Goal: Task Accomplishment & Management: Use online tool/utility

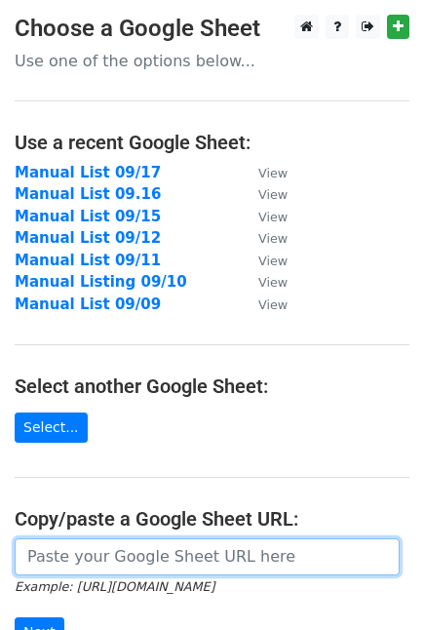
click at [119, 570] on input "url" at bounding box center [207, 557] width 385 height 37
paste input "https://docs.google.com/spreadsheets/d/1B6zGD-8FyRwKeb4c_PFotvrL6r5oFhscium8BEh…"
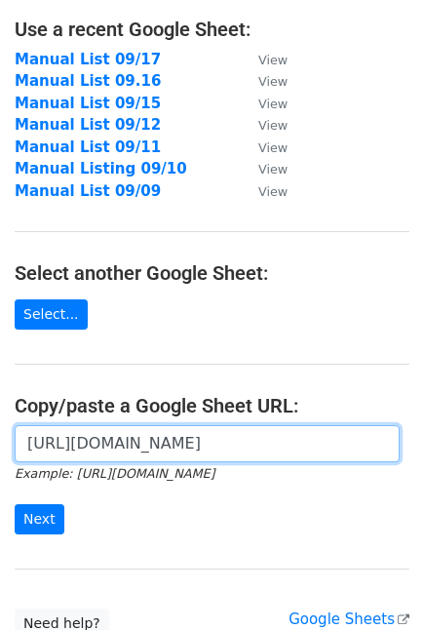
scroll to position [278, 0]
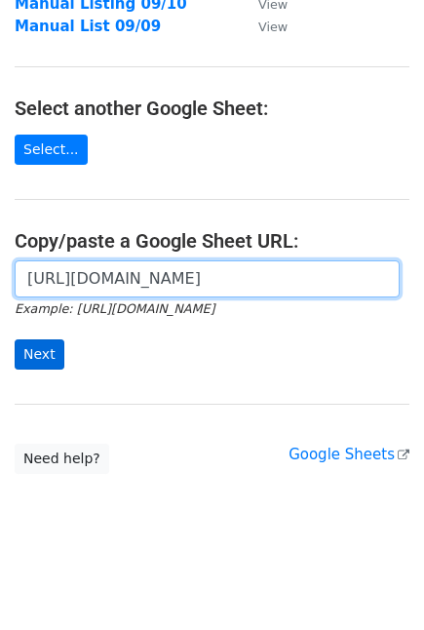
type input "https://docs.google.com/spreadsheets/d/1B6zGD-8FyRwKeb4c_PFotvrL6r5oFhscium8BEh…"
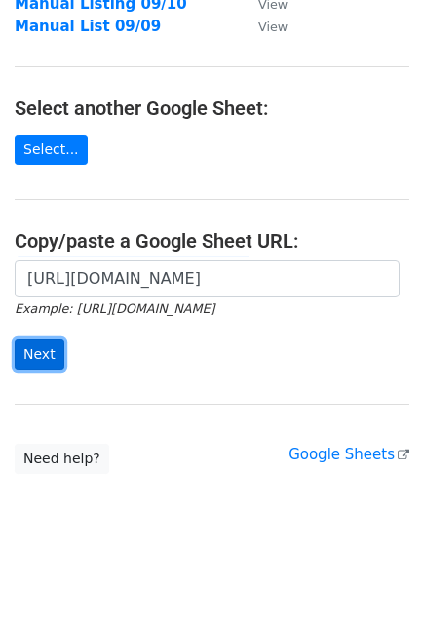
scroll to position [0, 0]
click at [39, 345] on input "Next" at bounding box center [40, 354] width 50 height 30
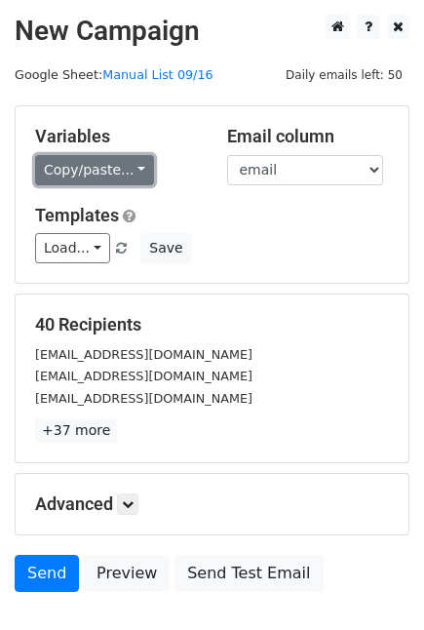
click at [109, 166] on link "Copy/paste..." at bounding box center [94, 170] width 119 height 30
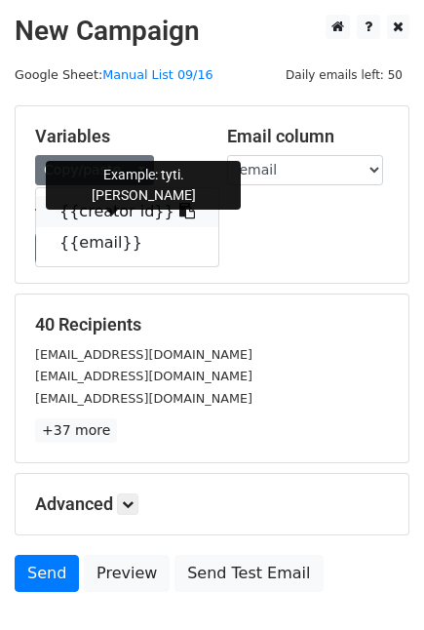
click at [100, 213] on link "{{creator id}}" at bounding box center [127, 211] width 182 height 31
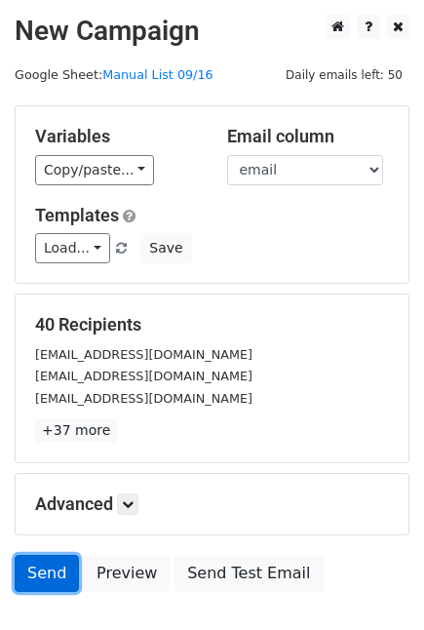
click at [39, 567] on link "Send" at bounding box center [47, 573] width 64 height 37
